Goal: Task Accomplishment & Management: Manage account settings

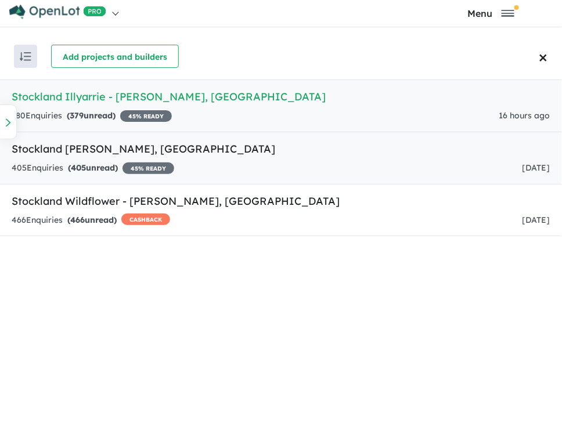
click at [170, 156] on link "Stockland Sienna [PERSON_NAME] , [GEOGRAPHIC_DATA] 405 Enquir ies ( 405 unread)…" at bounding box center [281, 158] width 562 height 53
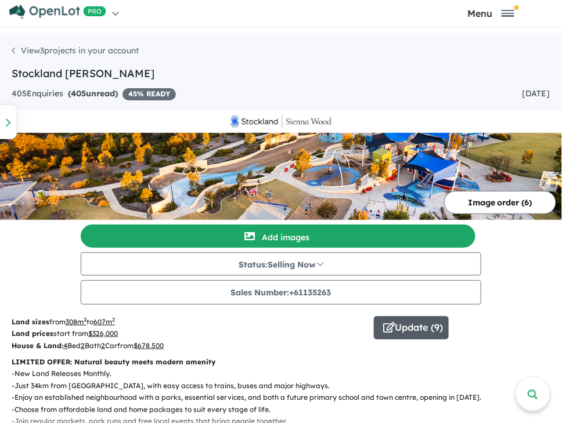
click at [391, 330] on icon "button" at bounding box center [390, 327] width 12 height 10
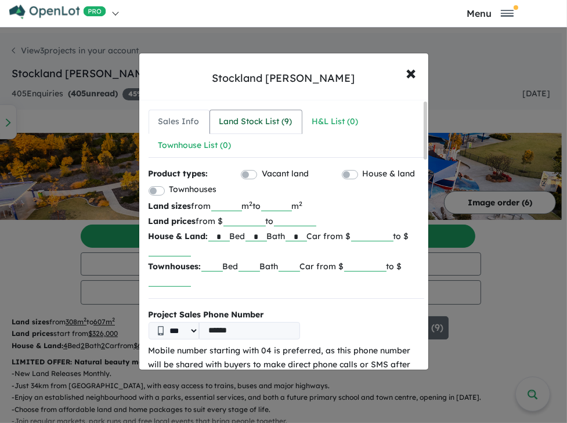
click at [270, 120] on div "Land Stock List ( 9 )" at bounding box center [255, 122] width 73 height 14
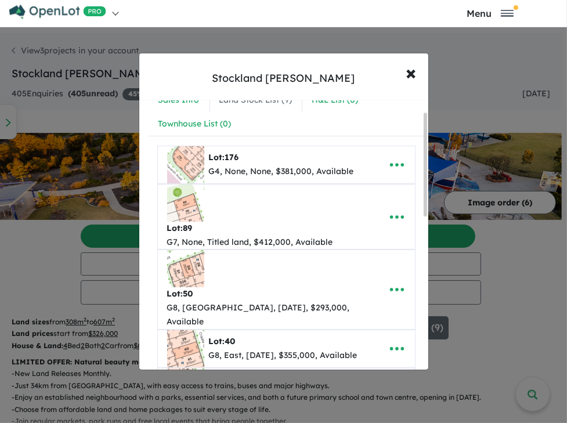
scroll to position [33, 0]
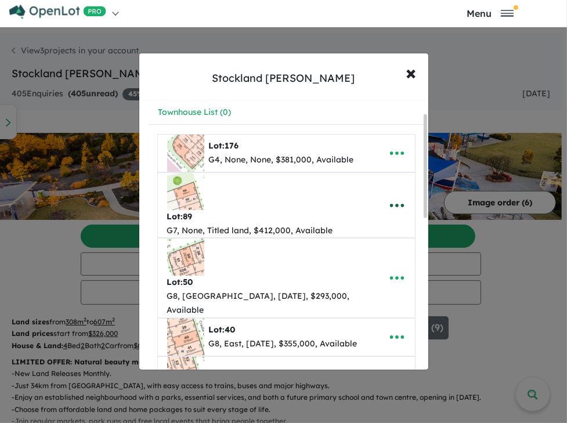
click at [396, 202] on icon "button" at bounding box center [396, 205] width 17 height 17
click at [380, 254] on link "Remove" at bounding box center [372, 260] width 86 height 27
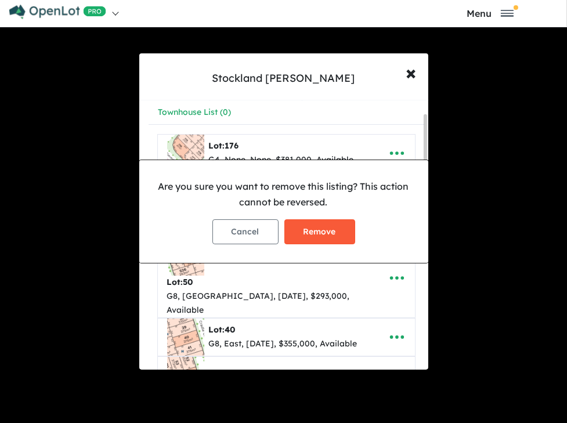
click at [347, 228] on button "Remove" at bounding box center [319, 231] width 71 height 25
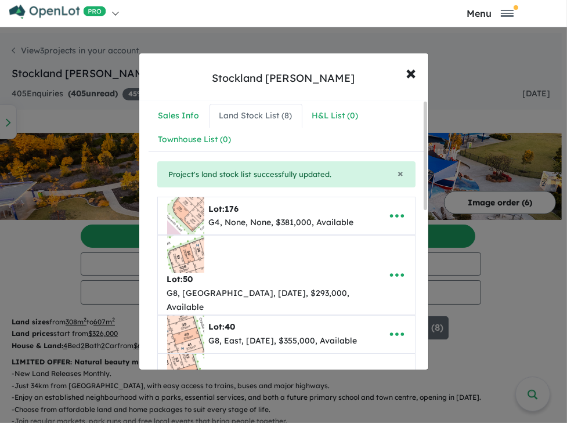
scroll to position [0, 0]
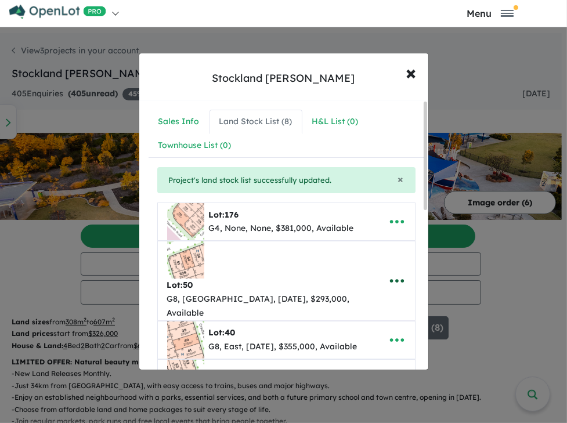
click at [388, 272] on icon "button" at bounding box center [396, 280] width 17 height 17
click at [377, 327] on link "Remove" at bounding box center [372, 336] width 86 height 27
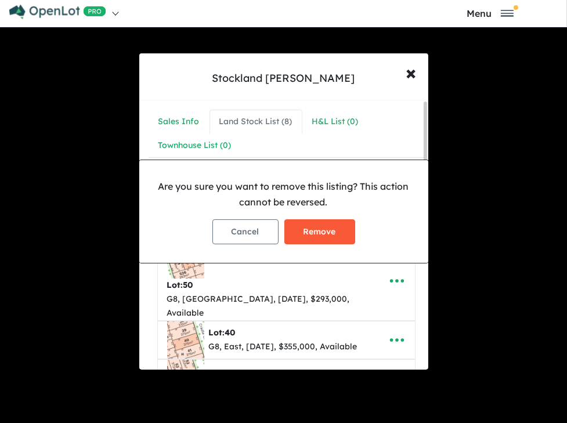
click at [297, 224] on button "Remove" at bounding box center [319, 231] width 71 height 25
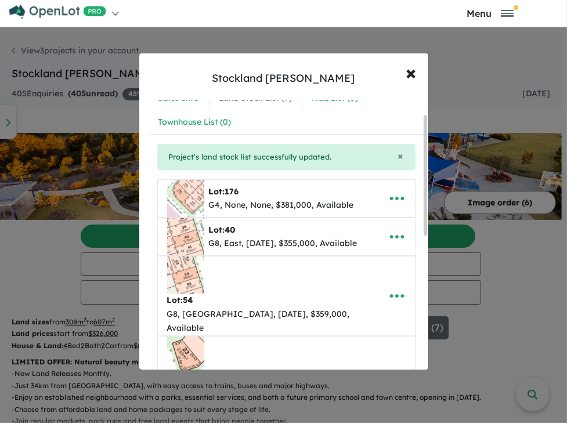
scroll to position [33, 0]
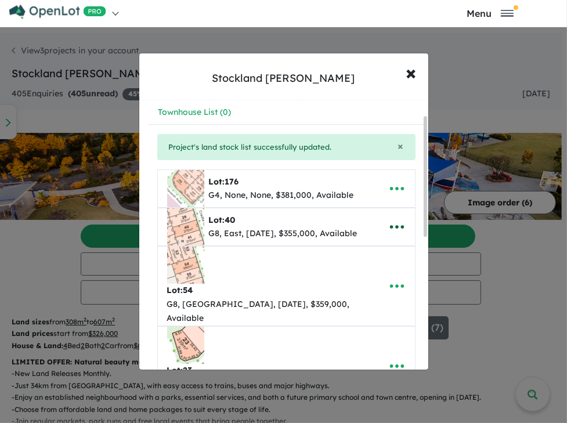
click at [394, 223] on icon "button" at bounding box center [396, 226] width 17 height 17
click at [372, 275] on link "Remove" at bounding box center [372, 282] width 86 height 27
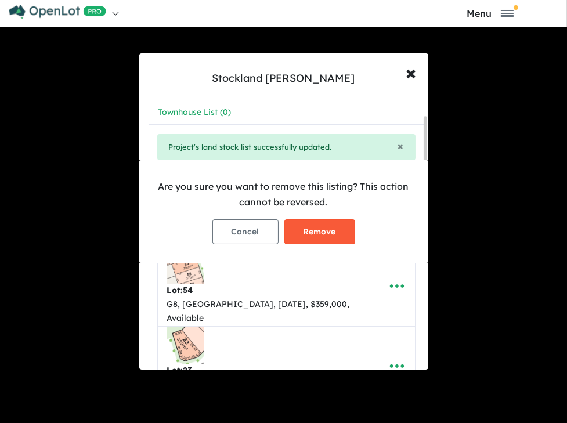
click at [315, 239] on button "Remove" at bounding box center [319, 231] width 71 height 25
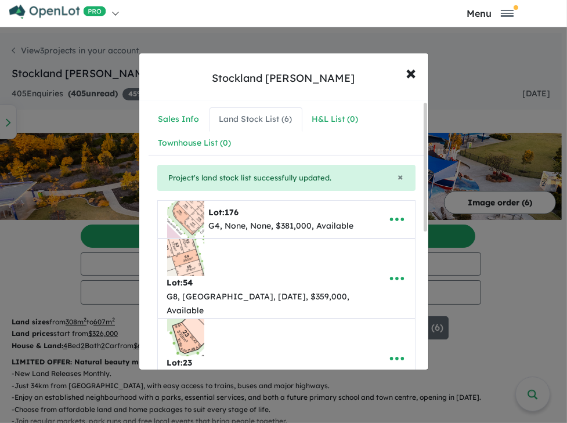
scroll to position [0, 0]
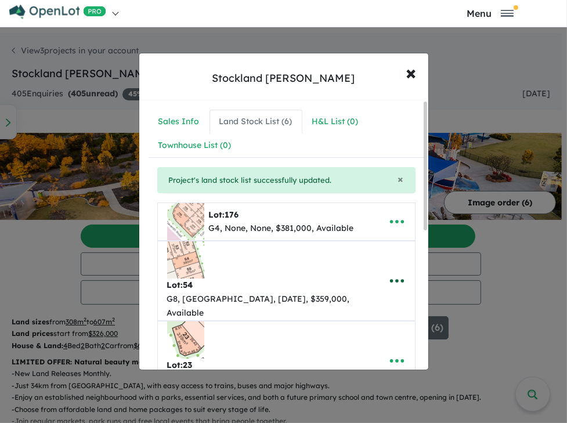
click at [391, 272] on icon "button" at bounding box center [396, 280] width 17 height 17
click at [367, 325] on link "Remove" at bounding box center [372, 336] width 86 height 27
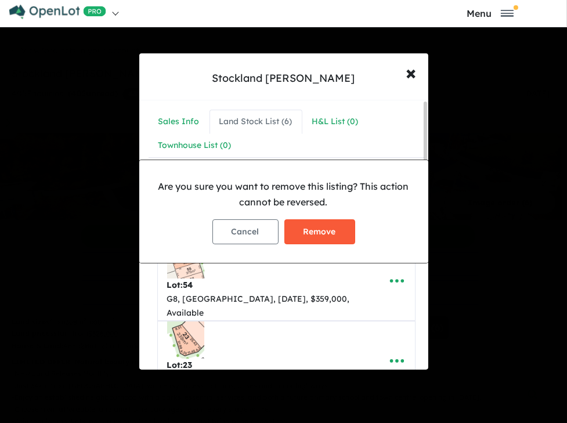
click at [295, 237] on button "Remove" at bounding box center [319, 231] width 71 height 25
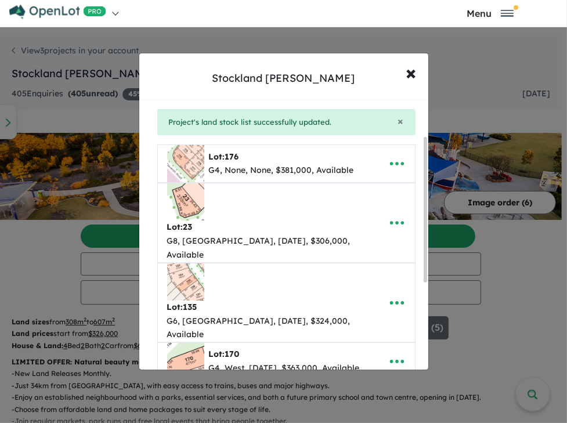
scroll to position [66, 0]
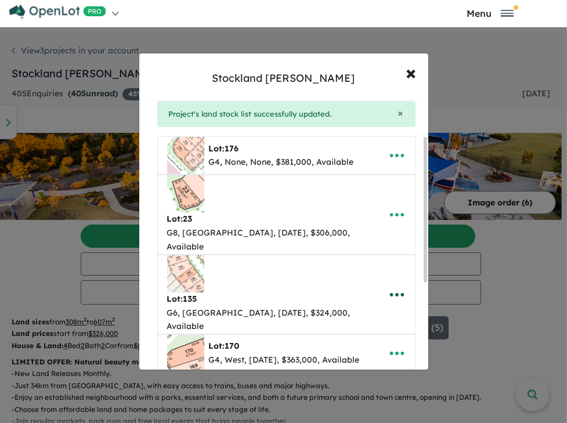
click at [391, 286] on icon "button" at bounding box center [396, 294] width 17 height 17
click at [364, 337] on link "Remove" at bounding box center [372, 350] width 86 height 27
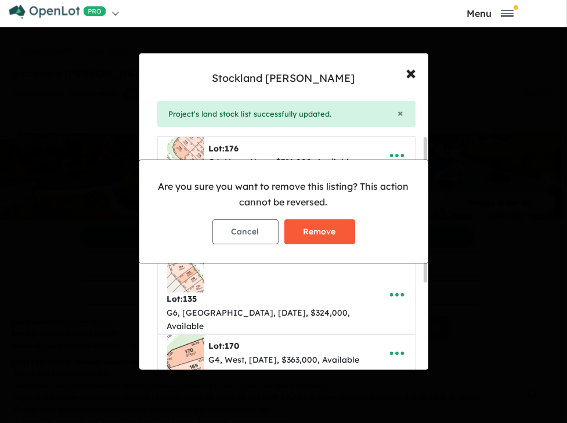
click at [326, 237] on button "Remove" at bounding box center [319, 231] width 71 height 25
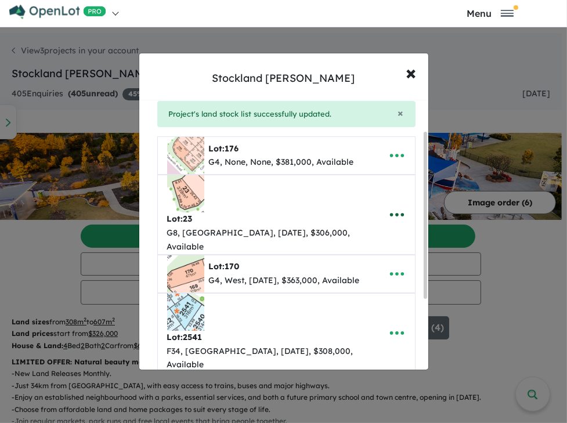
scroll to position [0, 0]
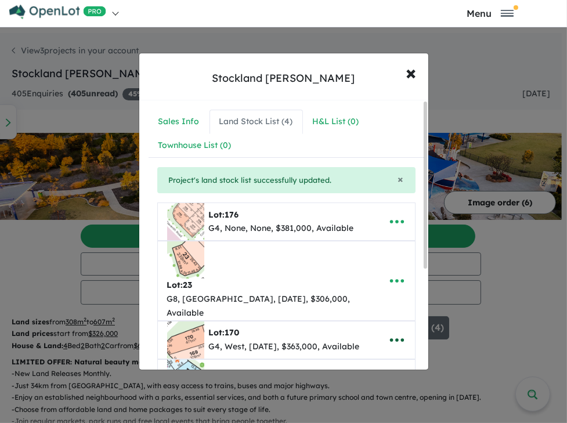
click at [391, 332] on icon "button" at bounding box center [396, 340] width 17 height 17
click at [370, 273] on link "Remove" at bounding box center [372, 286] width 86 height 27
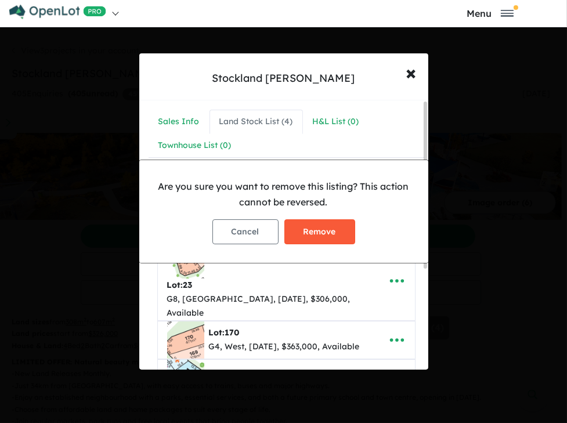
click at [330, 232] on button "Remove" at bounding box center [319, 231] width 71 height 25
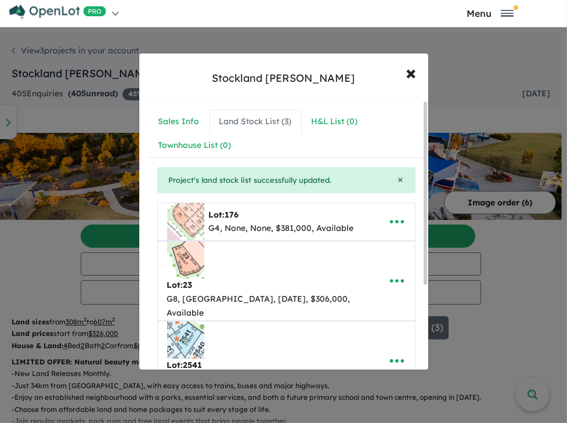
scroll to position [125, 0]
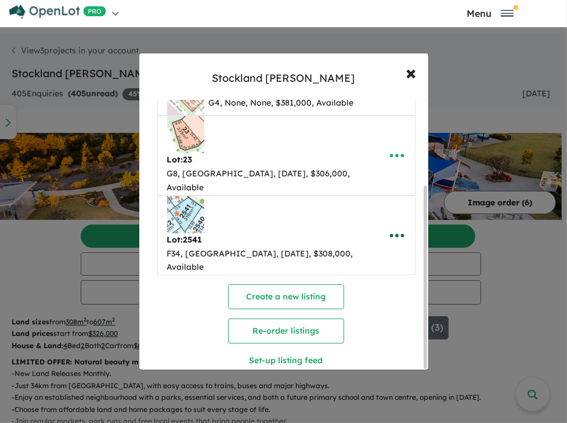
click at [390, 227] on icon "button" at bounding box center [396, 235] width 17 height 17
click at [344, 278] on link "Remove" at bounding box center [372, 291] width 86 height 27
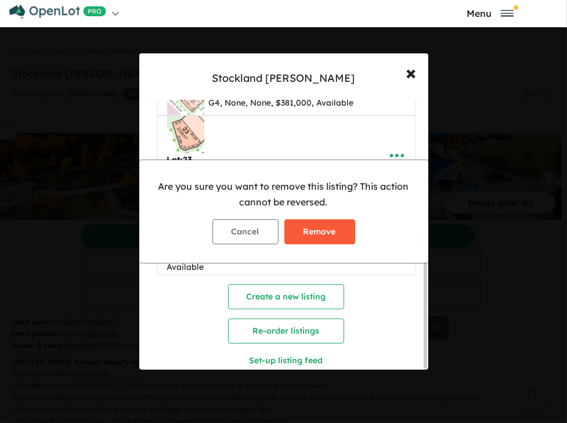
click at [305, 228] on button "Remove" at bounding box center [319, 231] width 71 height 25
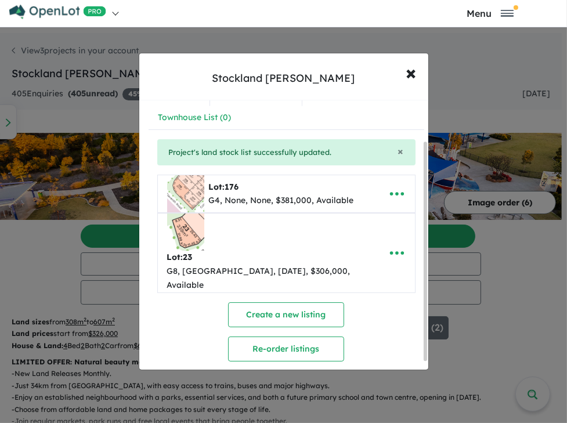
scroll to position [59, 0]
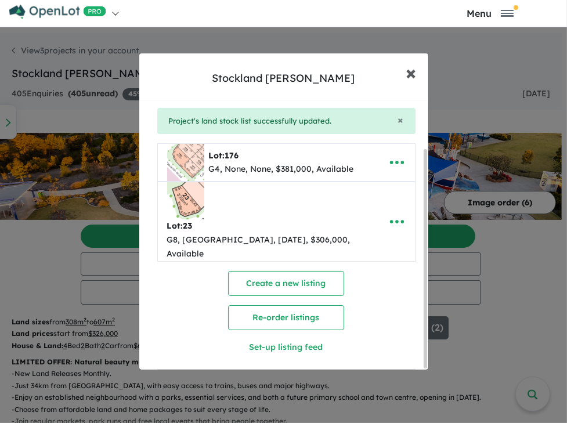
click at [404, 78] on button "× Close" at bounding box center [412, 72] width 34 height 31
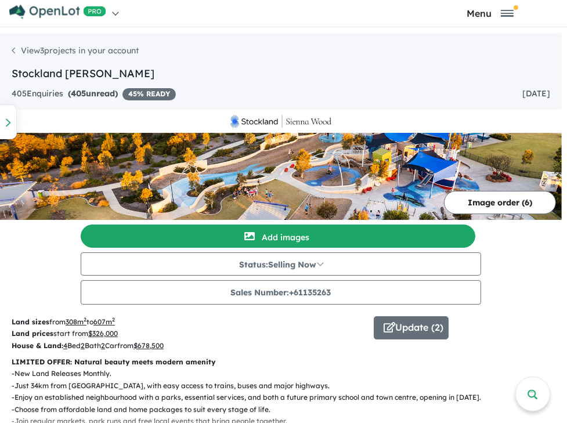
scroll to position [0, 0]
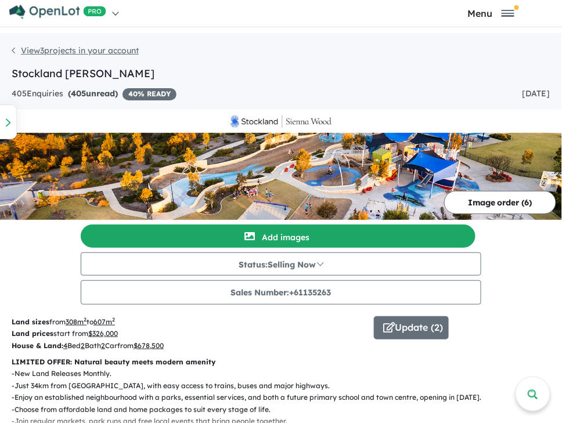
click at [91, 52] on link "View 3 projects in your account" at bounding box center [75, 50] width 127 height 10
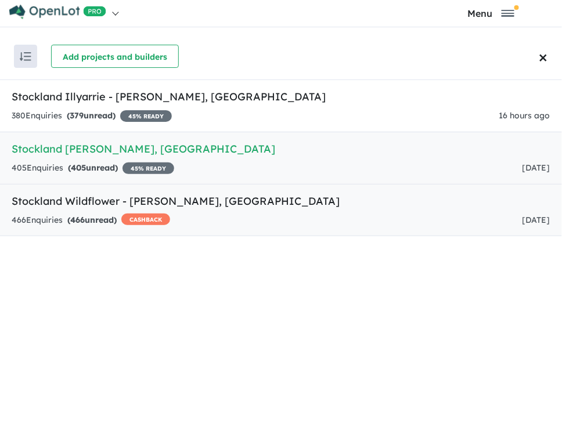
click at [84, 195] on h5 "Stockland Wildflower - [PERSON_NAME] , [GEOGRAPHIC_DATA]" at bounding box center [281, 201] width 539 height 16
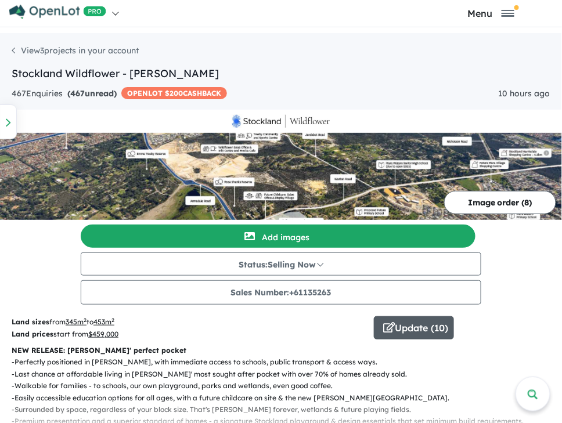
click at [388, 331] on icon "button" at bounding box center [390, 327] width 12 height 10
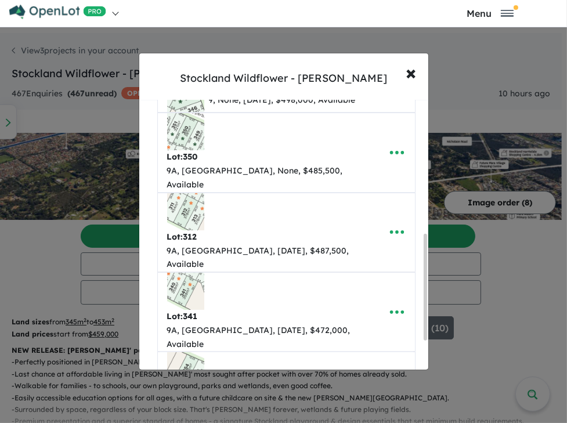
scroll to position [310, 0]
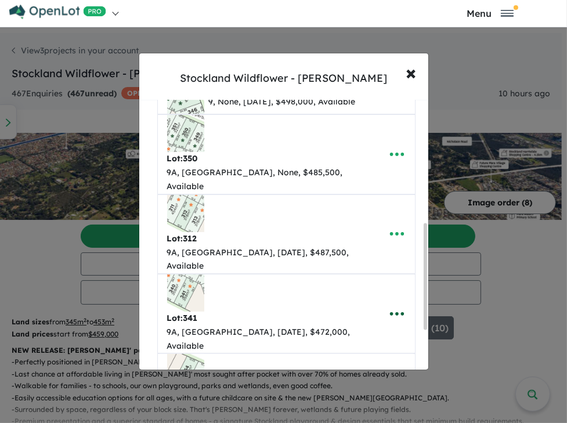
click at [394, 305] on icon "button" at bounding box center [396, 313] width 17 height 17
click at [361, 356] on link "Remove" at bounding box center [372, 369] width 86 height 27
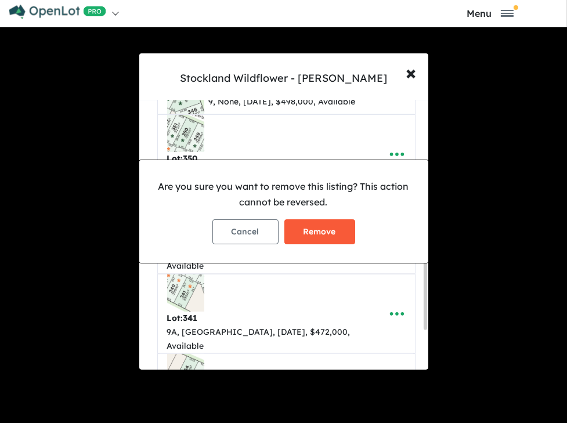
click at [342, 225] on button "Remove" at bounding box center [319, 231] width 71 height 25
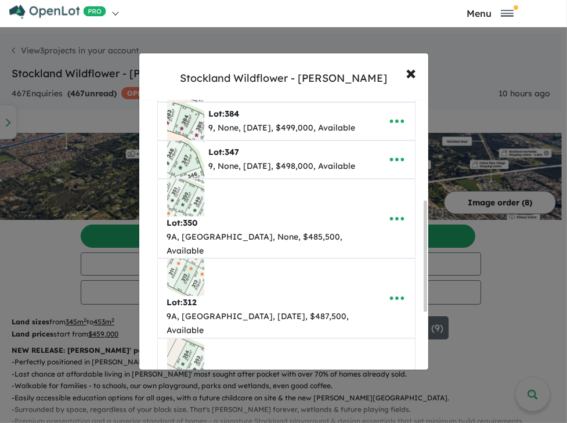
scroll to position [298, 0]
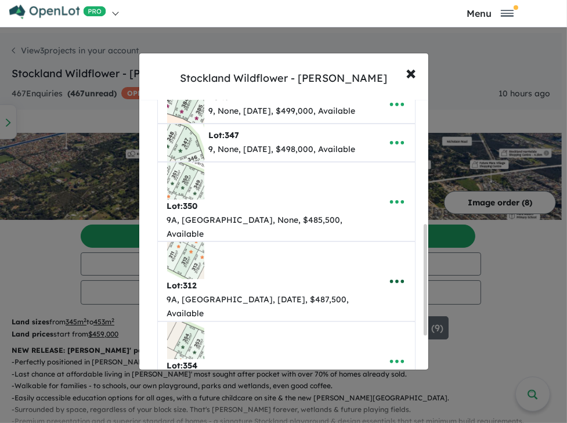
click at [401, 273] on icon "button" at bounding box center [396, 281] width 17 height 17
click at [362, 324] on link "Remove" at bounding box center [372, 337] width 86 height 27
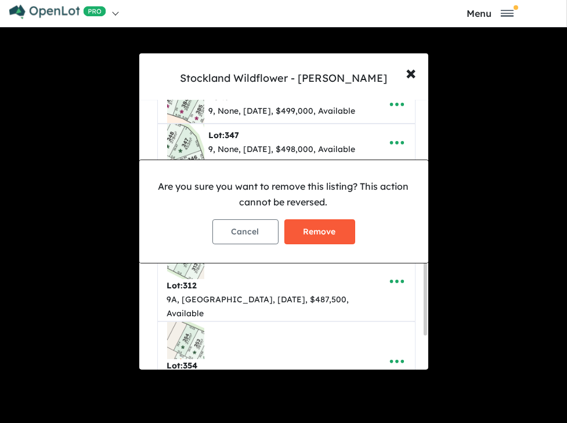
click at [320, 238] on button "Remove" at bounding box center [319, 231] width 71 height 25
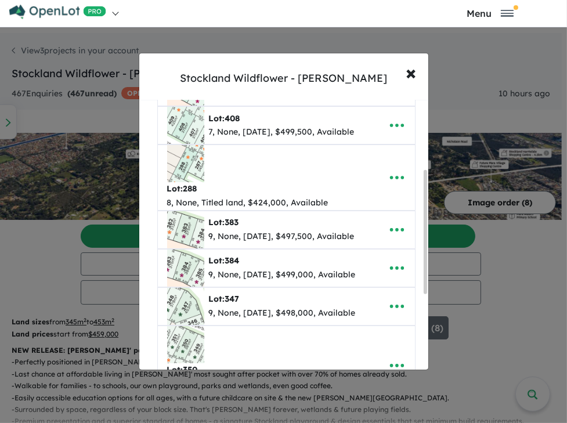
scroll to position [0, 0]
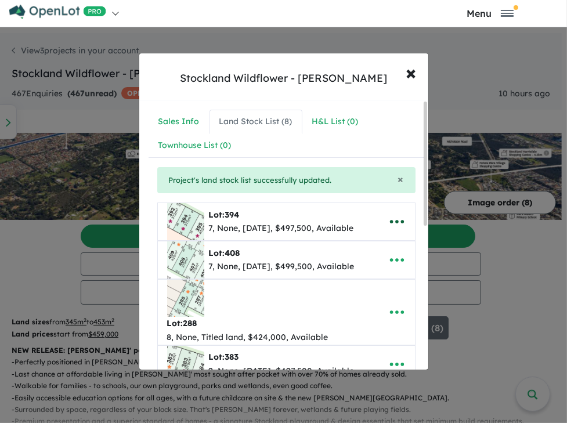
click at [391, 219] on icon "button" at bounding box center [396, 221] width 17 height 17
click at [371, 274] on link "Remove" at bounding box center [372, 277] width 86 height 27
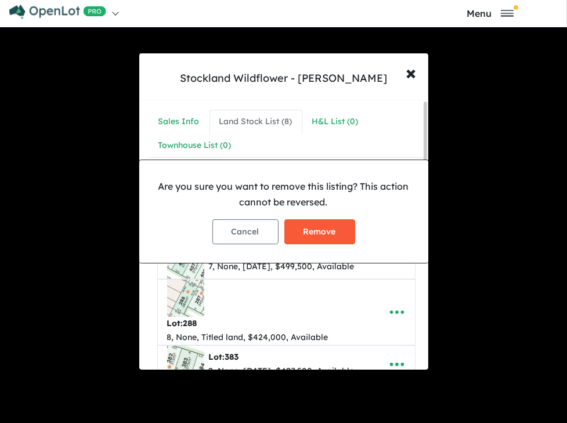
click at [325, 233] on button "Remove" at bounding box center [319, 231] width 71 height 25
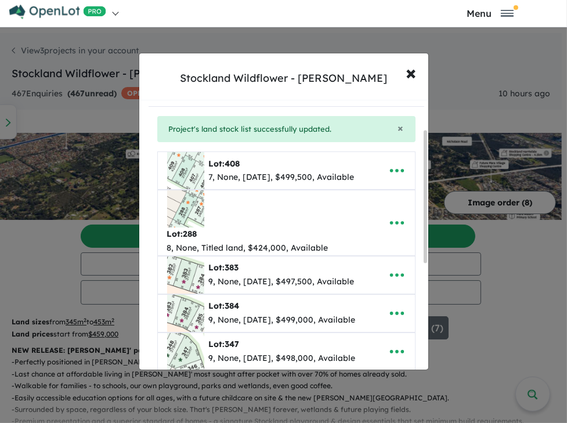
scroll to position [66, 0]
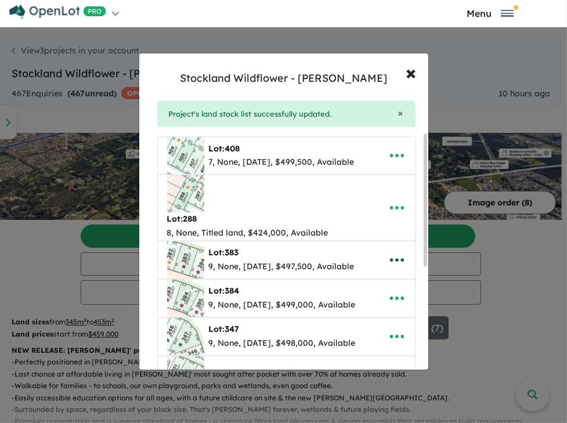
click at [393, 258] on icon "button" at bounding box center [397, 259] width 14 height 3
click at [377, 302] on link "Remove" at bounding box center [372, 315] width 86 height 27
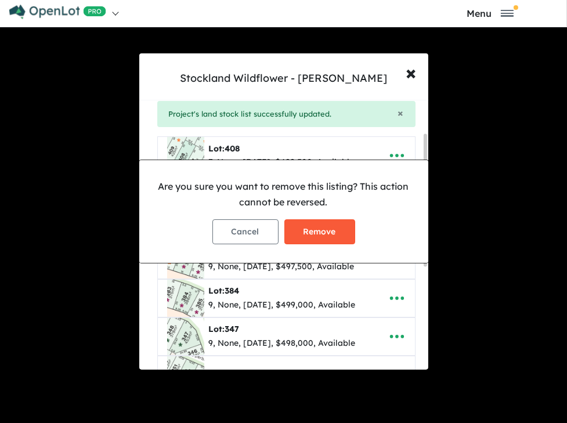
click at [317, 231] on button "Remove" at bounding box center [319, 231] width 71 height 25
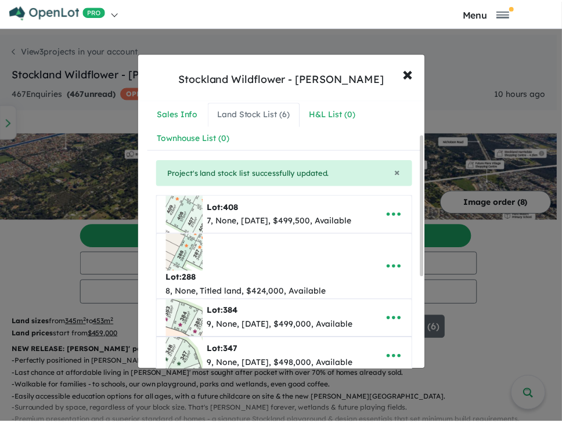
scroll to position [0, 0]
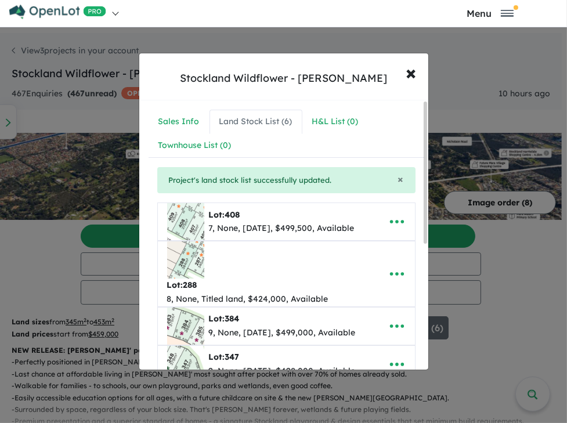
click at [103, 352] on div "**********" at bounding box center [283, 211] width 567 height 423
